Goal: Find specific page/section: Find specific page/section

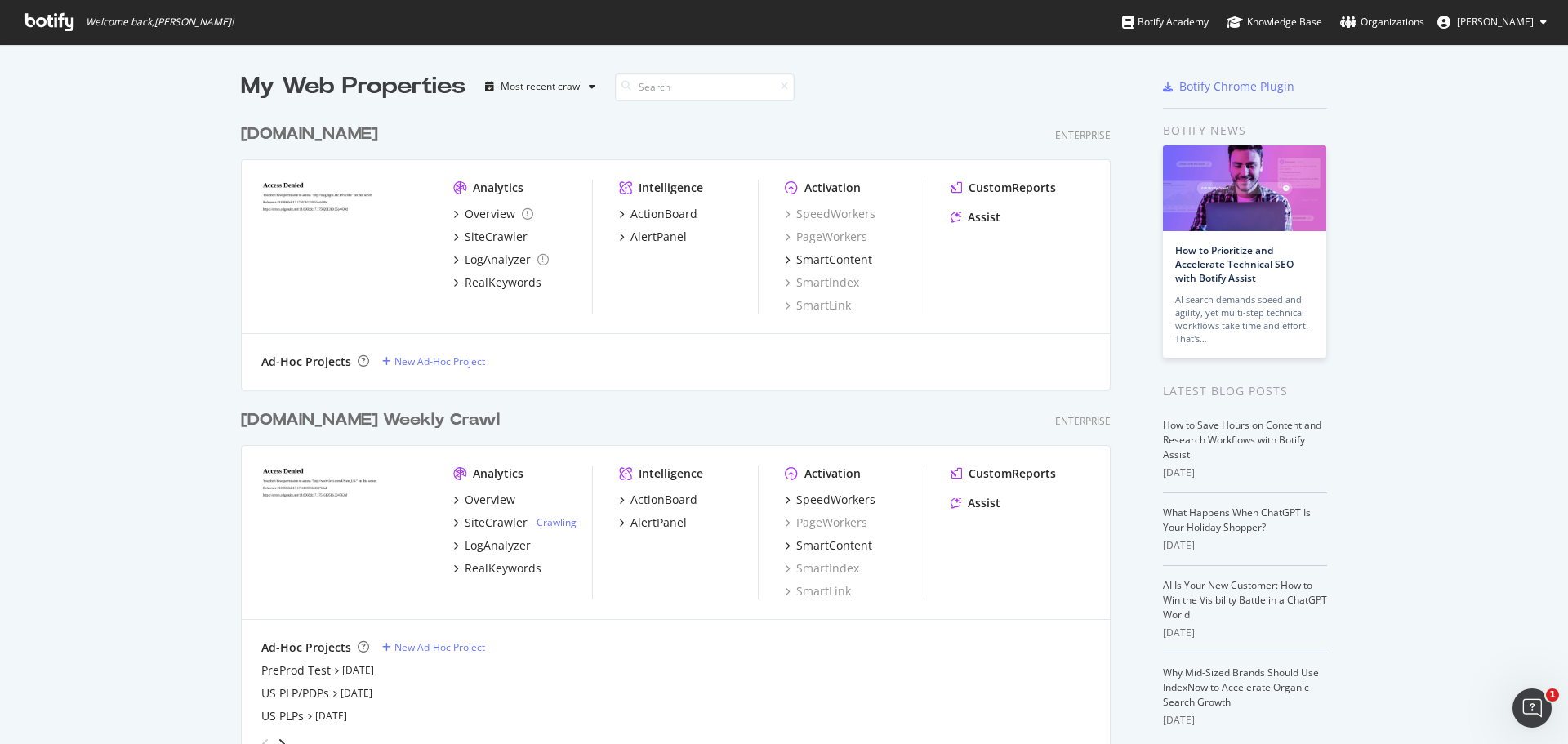
scroll to position [731, 1544]
click at [660, 521] on div "AlertPanel" at bounding box center [658, 522] width 56 height 17
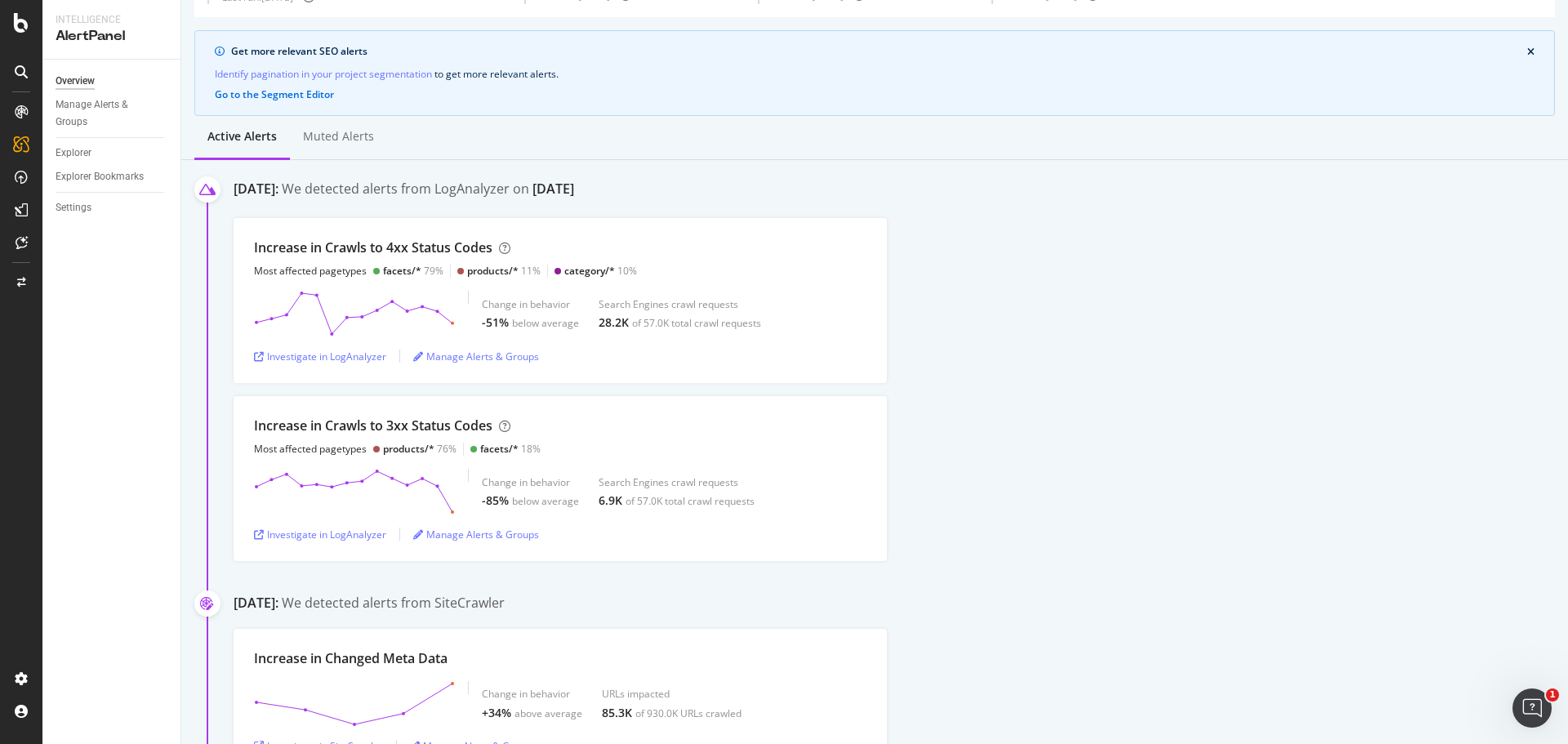
scroll to position [82, 0]
